Goal: Task Accomplishment & Management: Use online tool/utility

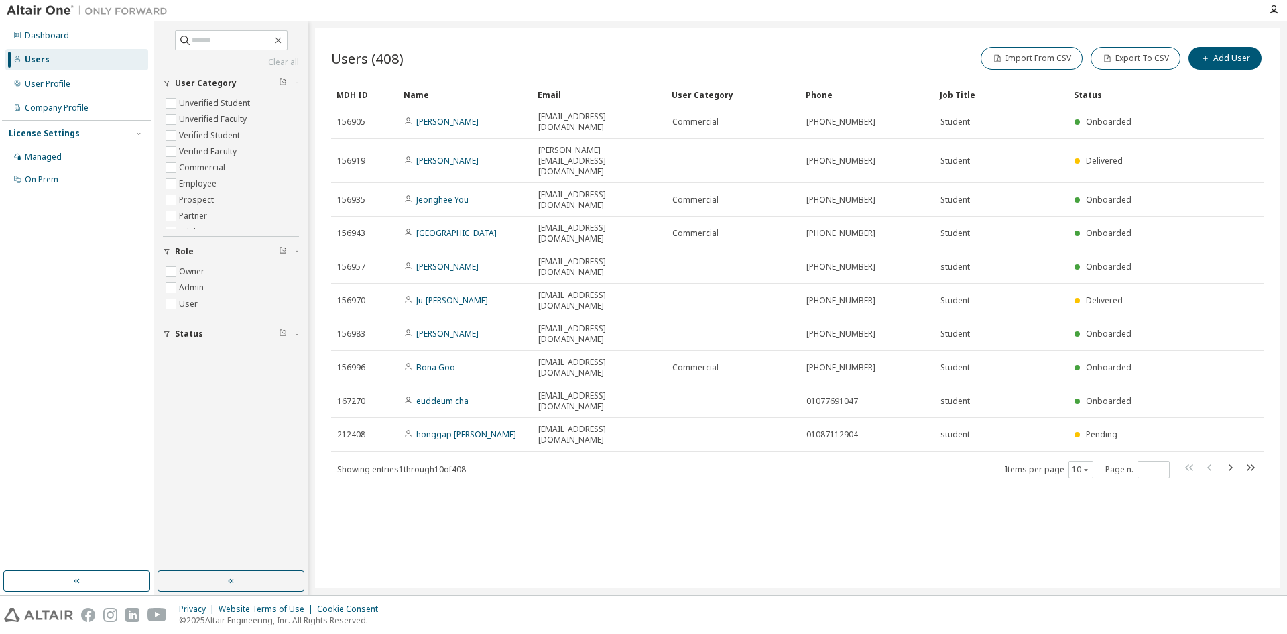
click at [796, 398] on div "Users (408) Import From CSV Export To CSV Add User Clear Load Save Save As Fiel…" at bounding box center [798, 308] width 966 height 560
click at [1057, 60] on button "Import From CSV" at bounding box center [1032, 58] width 102 height 23
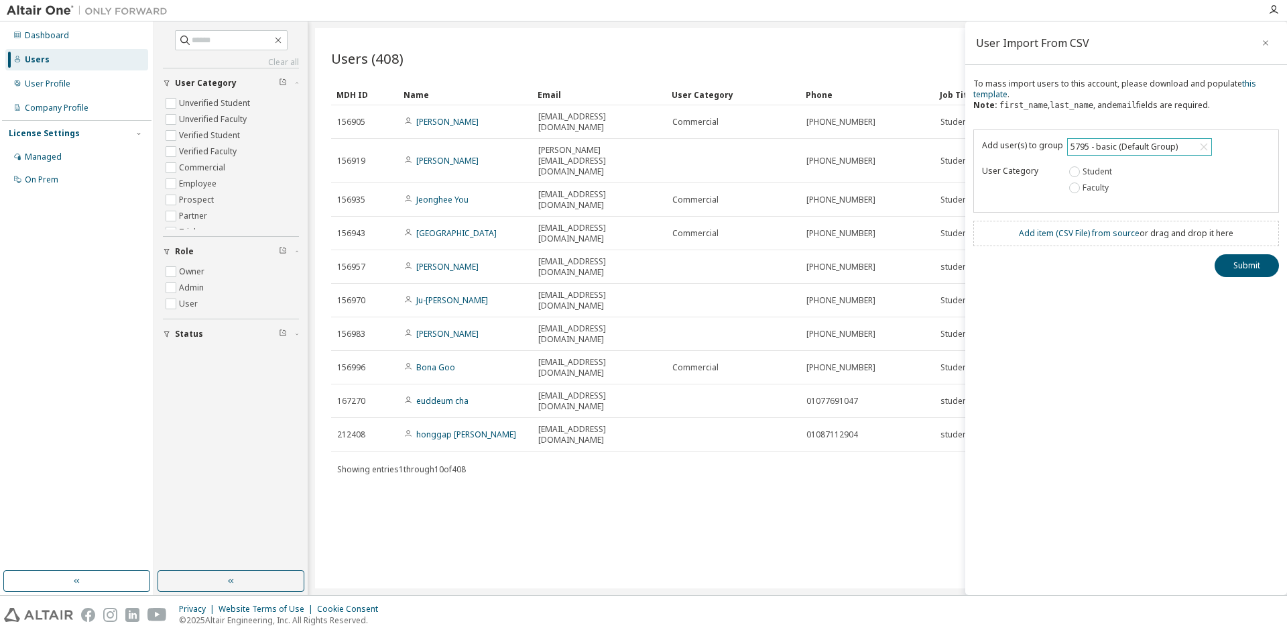
click at [1145, 146] on div "5795 - basic (Default Group)" at bounding box center [1124, 146] width 111 height 15
click at [1179, 235] on li "18779 - [PERSON_NAME] 교수님 수업지원용" at bounding box center [1138, 239] width 141 height 28
click at [1119, 305] on div "User Import From CSV To mass import users to this account, please download and …" at bounding box center [1127, 307] width 322 height 573
click at [1236, 266] on button "Submit" at bounding box center [1247, 276] width 64 height 23
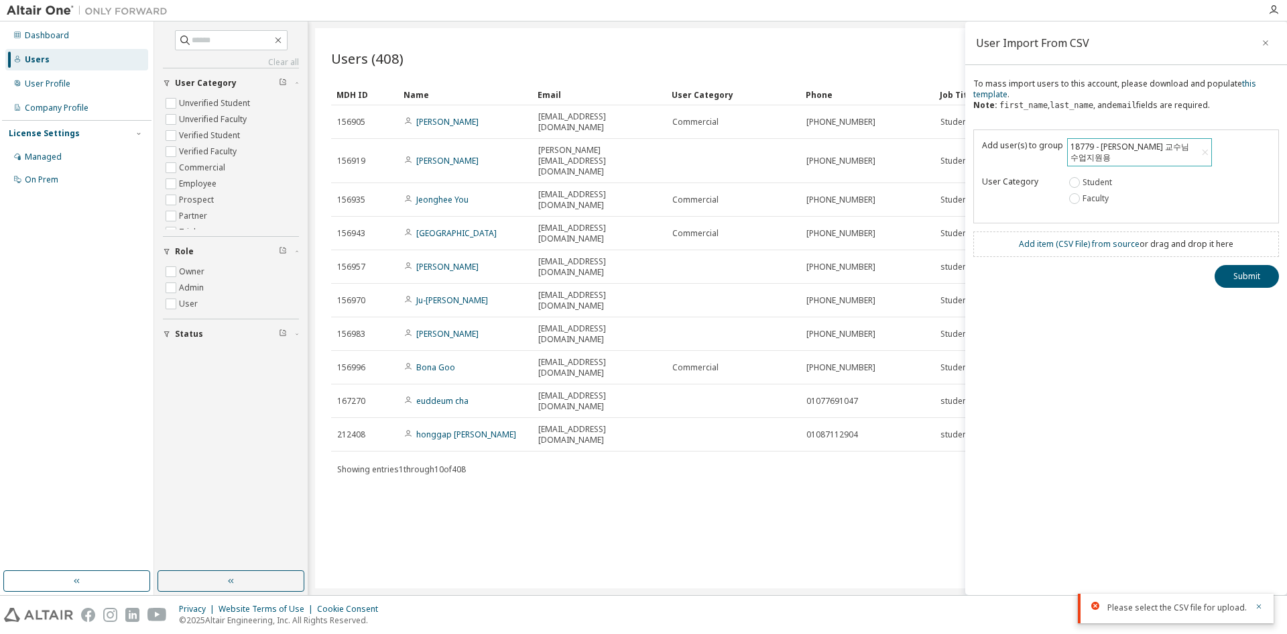
click at [1137, 432] on div "User Import From CSV To mass import users to this account, please download and …" at bounding box center [1127, 307] width 322 height 573
click at [1241, 289] on button "Submit" at bounding box center [1247, 300] width 64 height 23
